Goal: Task Accomplishment & Management: Manage account settings

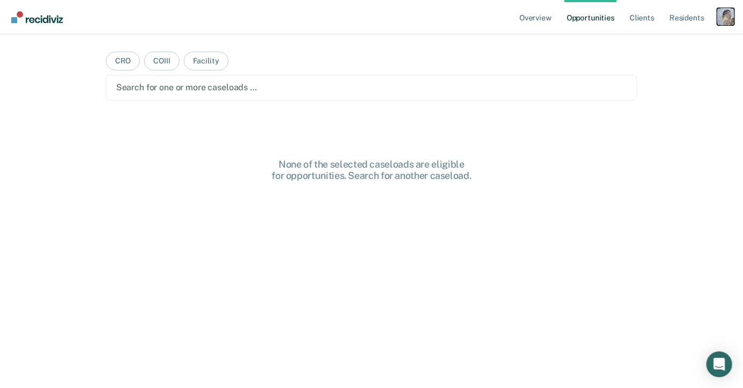
click at [724, 16] on div "Profile dropdown button" at bounding box center [725, 16] width 17 height 17
